Goal: Task Accomplishment & Management: Complete application form

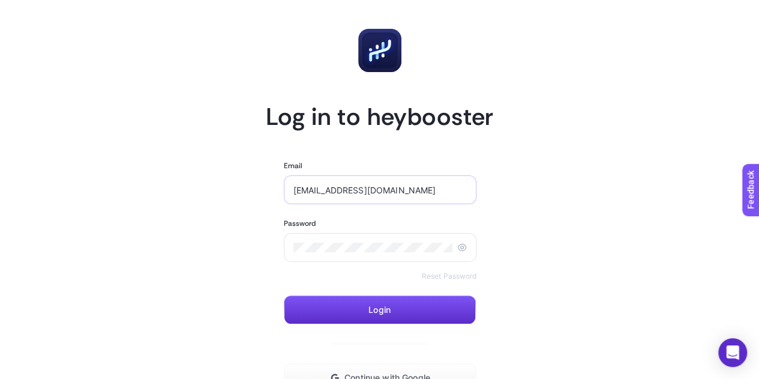
drag, startPoint x: 441, startPoint y: 190, endPoint x: 366, endPoint y: 179, distance: 75.8
click at [366, 179] on div "[EMAIL_ADDRESS][DOMAIN_NAME]" at bounding box center [380, 189] width 193 height 29
type input "[EMAIL_ADDRESS][DOMAIN_NAME]"
click at [359, 318] on button "Login" at bounding box center [380, 309] width 192 height 29
click at [463, 248] on icon at bounding box center [462, 248] width 10 height 10
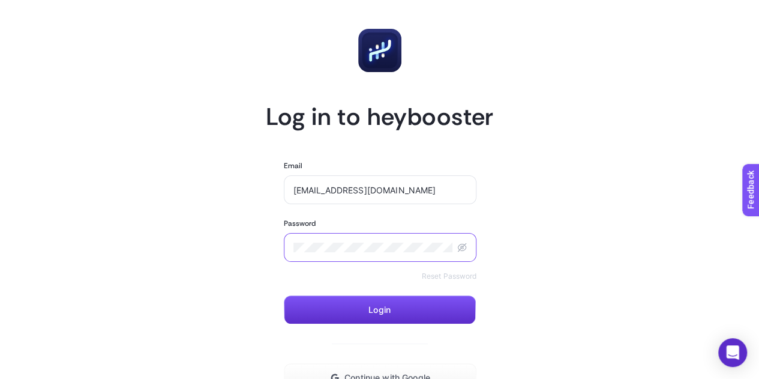
scroll to position [109, 0]
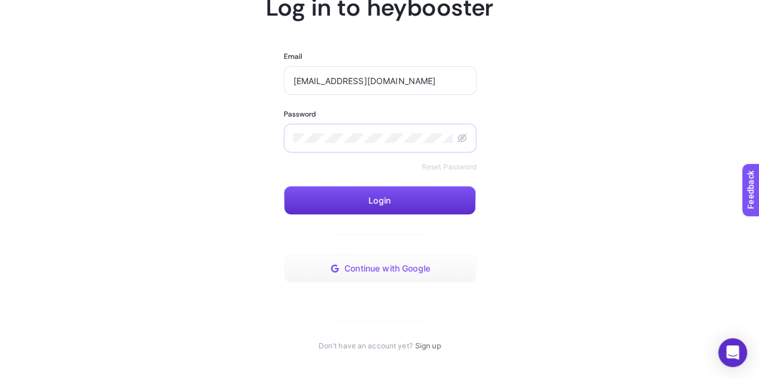
click at [426, 268] on span "Continue with Google" at bounding box center [388, 269] width 86 height 10
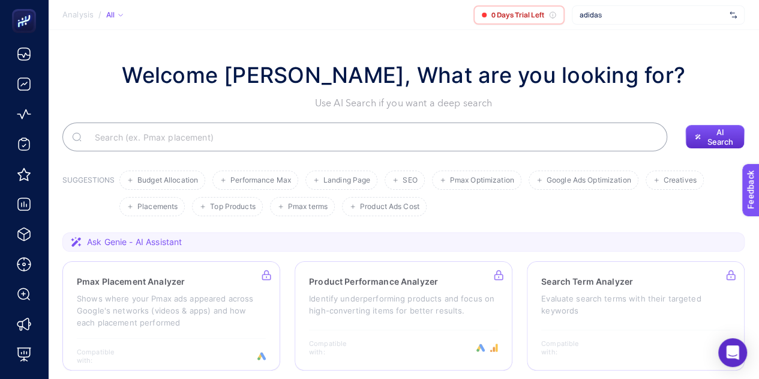
click at [626, 14] on span "adidas" at bounding box center [652, 15] width 145 height 10
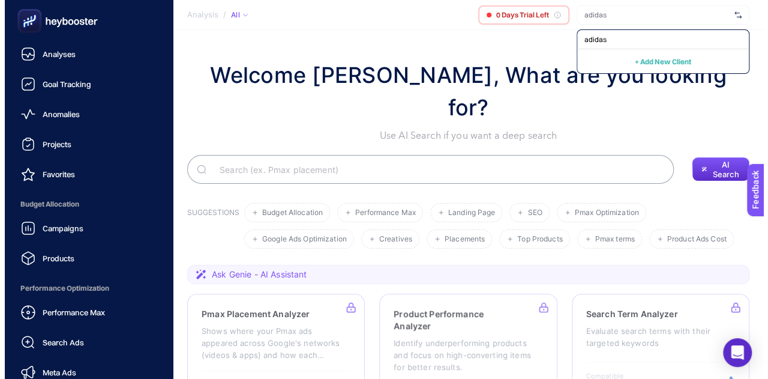
scroll to position [155, 0]
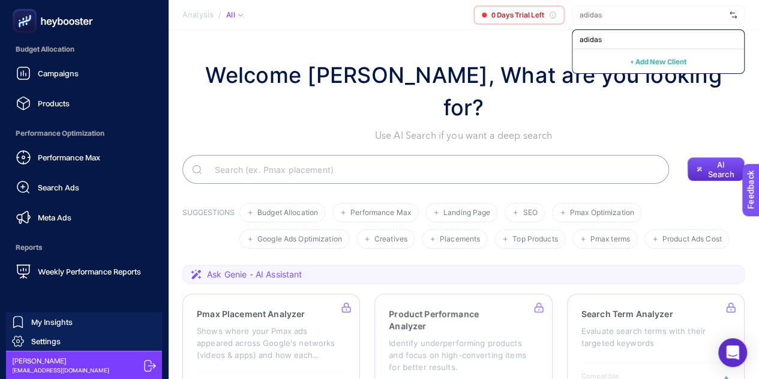
click at [151, 370] on icon at bounding box center [150, 366] width 12 height 12
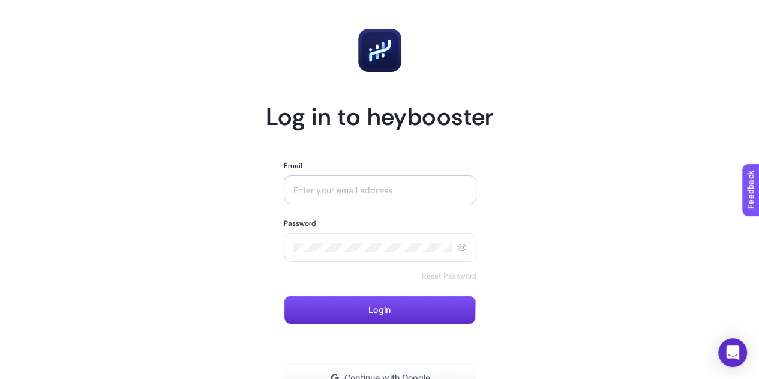
click at [346, 204] on div at bounding box center [380, 189] width 193 height 29
click at [710, 102] on article "Log in to heybooster Email Password Reset Password Login Continue with Google D…" at bounding box center [379, 244] width 731 height 460
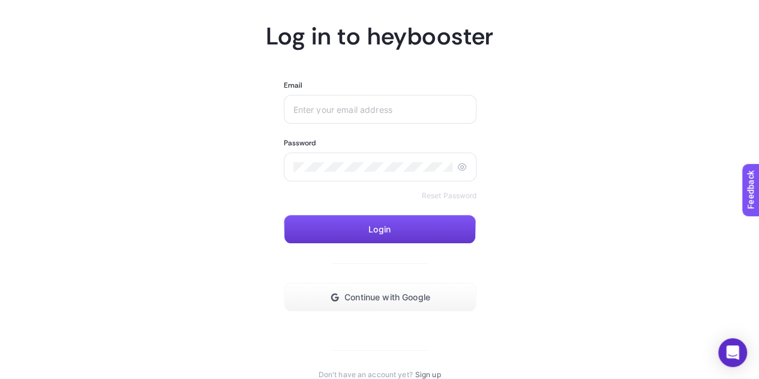
scroll to position [109, 0]
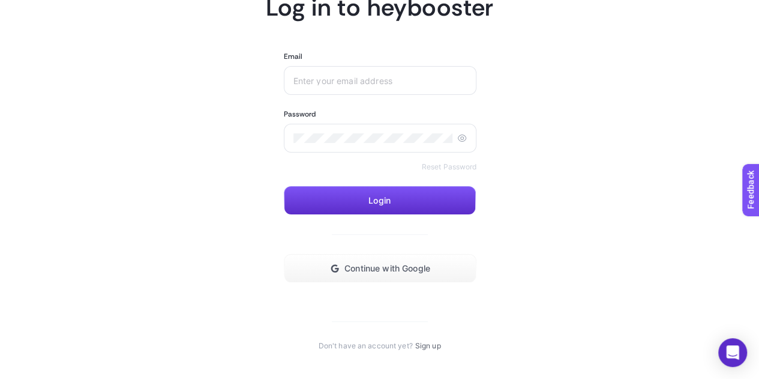
click at [432, 348] on link "Sign up" at bounding box center [428, 346] width 26 height 10
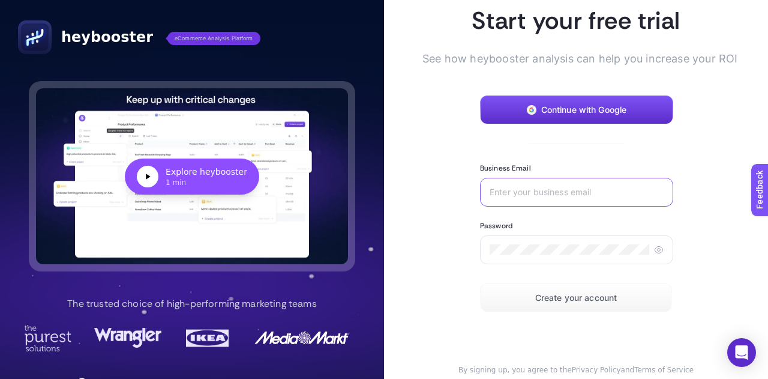
click at [537, 193] on input "Business Email" at bounding box center [577, 192] width 174 height 10
drag, startPoint x: 630, startPoint y: 192, endPoint x: 556, endPoint y: 189, distance: 74.5
click at [556, 189] on input "[EMAIL_ADDRESS][DOMAIN_NAME]" at bounding box center [577, 192] width 174 height 10
type input "[EMAIL_ADDRESS][DOMAIN_NAME]"
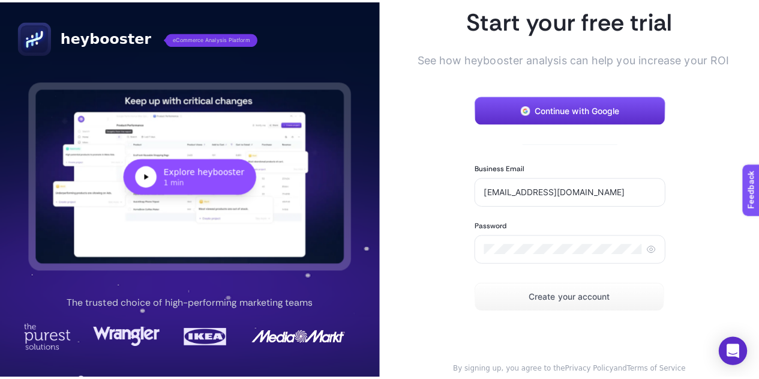
scroll to position [80, 0]
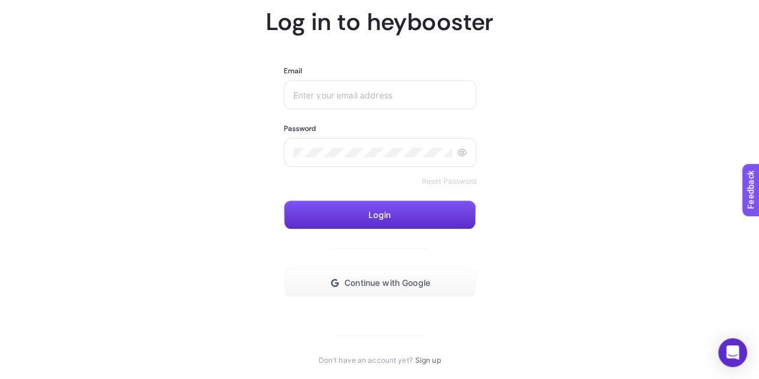
click at [422, 359] on link "Sign up" at bounding box center [428, 360] width 26 height 10
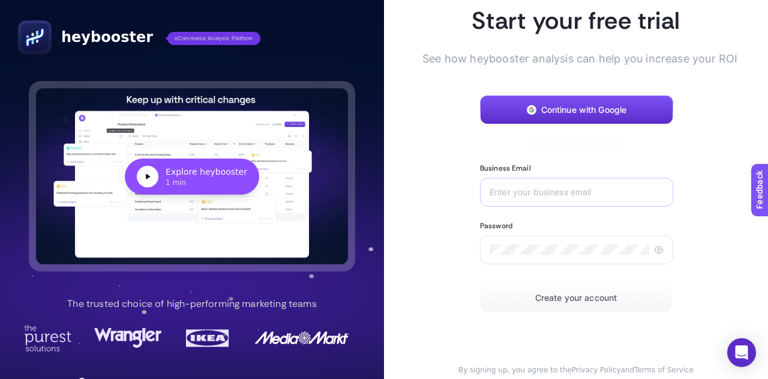
click at [559, 200] on div at bounding box center [576, 192] width 193 height 29
click at [562, 198] on div at bounding box center [576, 192] width 193 height 29
click at [570, 190] on input "Business Email" at bounding box center [577, 192] width 174 height 10
drag, startPoint x: 630, startPoint y: 192, endPoint x: 556, endPoint y: 183, distance: 74.4
click at [556, 183] on div "[EMAIL_ADDRESS][DOMAIN_NAME]" at bounding box center [576, 192] width 193 height 29
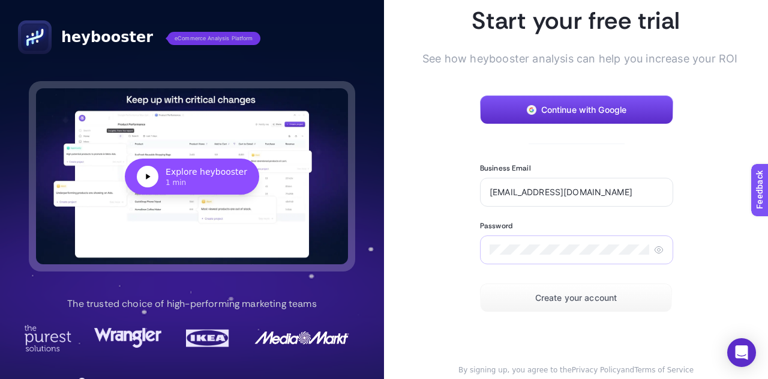
type input "[EMAIL_ADDRESS][DOMAIN_NAME]"
click at [508, 282] on form "Continue with Google Business Email [EMAIL_ADDRESS][DOMAIN_NAME] Password Creat…" at bounding box center [576, 203] width 192 height 217
click at [577, 299] on span "Create your account" at bounding box center [576, 298] width 82 height 10
